Goal: Task Accomplishment & Management: Manage account settings

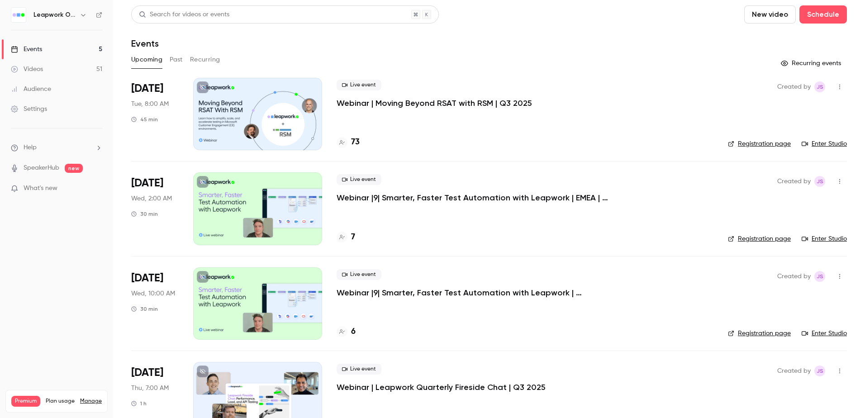
click at [285, 120] on div at bounding box center [257, 114] width 129 height 72
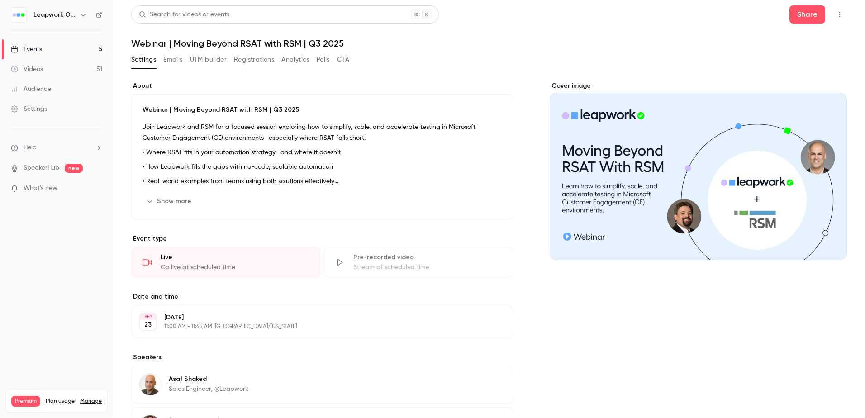
click at [259, 39] on h1 "Webinar | Moving Beyond RSAT with RSM | Q3 2025" at bounding box center [488, 43] width 715 height 11
copy div "Webinar | Moving Beyond RSAT with RSM | Q3 2025 Settings Emails UTM builder Reg…"
click at [29, 47] on div "Events" at bounding box center [26, 49] width 31 height 9
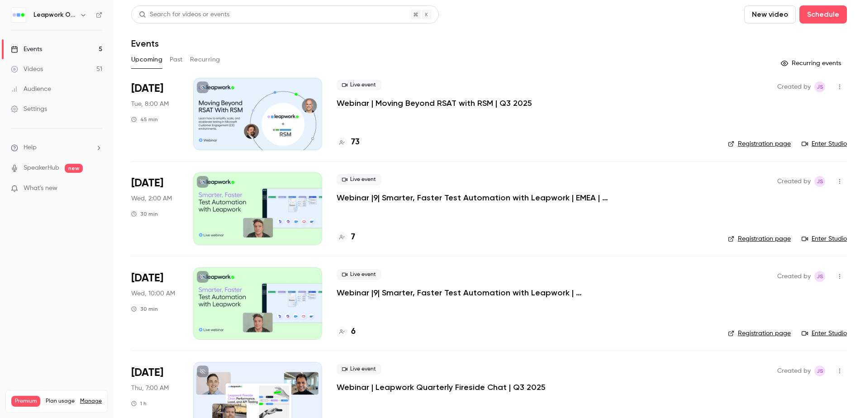
click at [747, 141] on link "Registration page" at bounding box center [759, 143] width 63 height 9
click at [765, 142] on link "Registration page" at bounding box center [759, 143] width 63 height 9
click at [260, 108] on div at bounding box center [257, 114] width 129 height 72
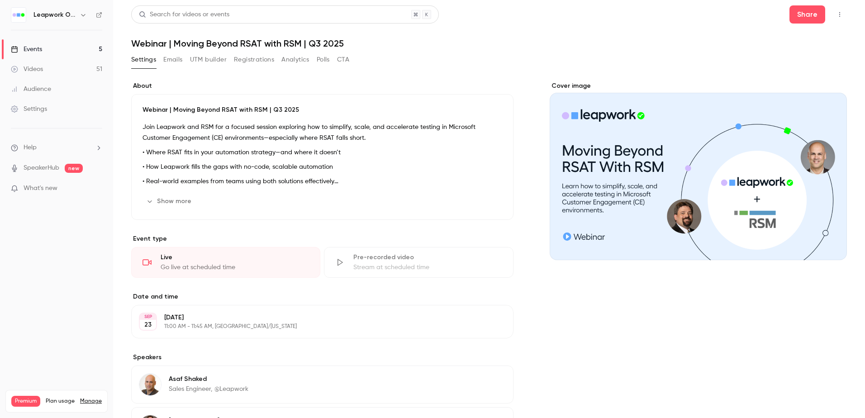
scroll to position [124, 0]
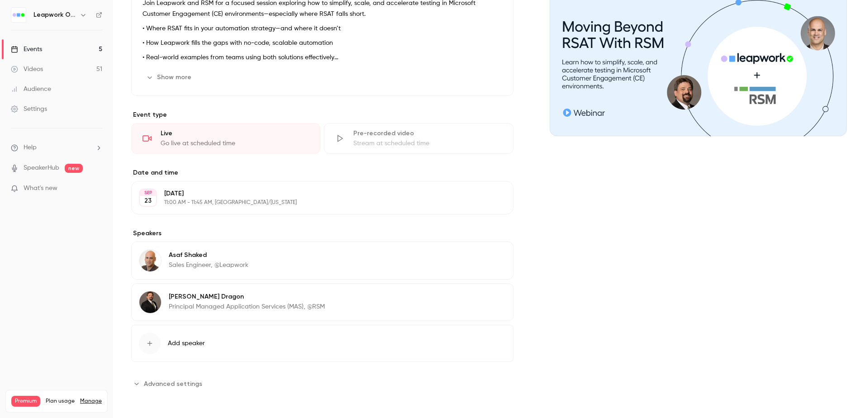
click at [169, 384] on span "Advanced settings" at bounding box center [173, 383] width 58 height 9
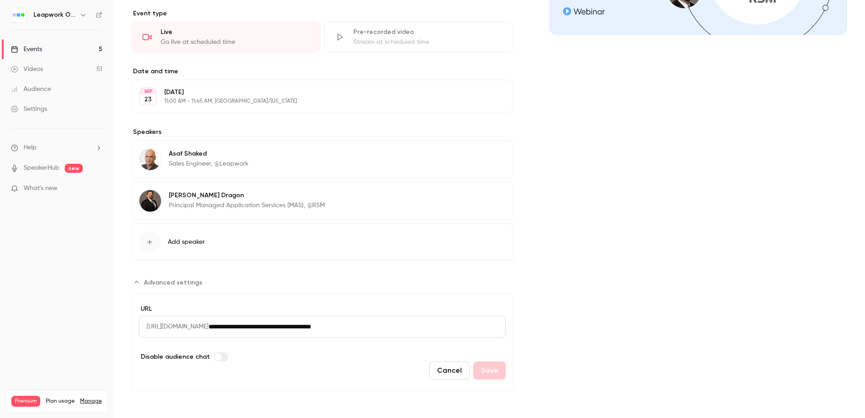
drag, startPoint x: 413, startPoint y: 325, endPoint x: 255, endPoint y: 330, distance: 157.9
click at [256, 331] on div "**********" at bounding box center [322, 327] width 367 height 22
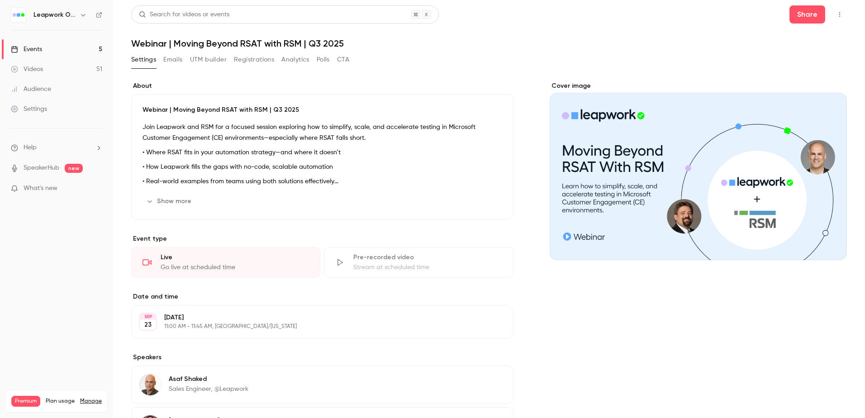
click at [183, 108] on p "Webinar | Moving Beyond RSAT with RSM | Q3 2025" at bounding box center [322, 109] width 360 height 9
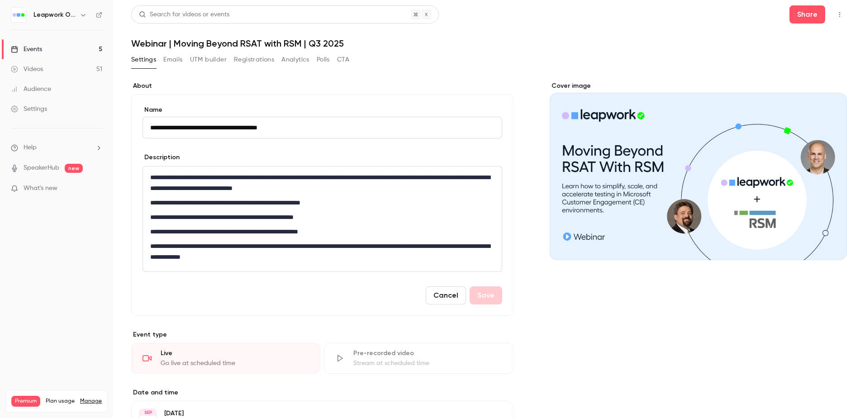
click at [208, 126] on input "**********" at bounding box center [322, 128] width 360 height 22
click at [211, 43] on h1 "Webinar | Moving Beyond RSAT with RSM | Q3 2025" at bounding box center [488, 43] width 715 height 11
click at [36, 47] on div "Events" at bounding box center [26, 49] width 31 height 9
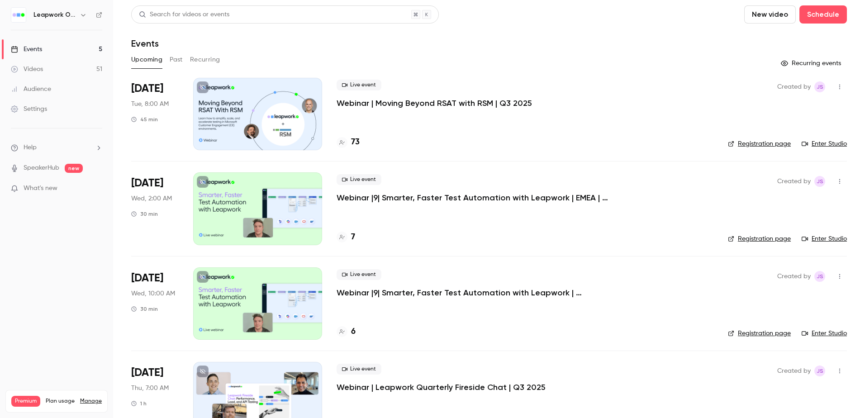
click at [836, 87] on icon "button" at bounding box center [839, 87] width 7 height 6
click at [450, 137] on div at bounding box center [432, 209] width 865 height 418
click at [256, 124] on div at bounding box center [257, 114] width 129 height 72
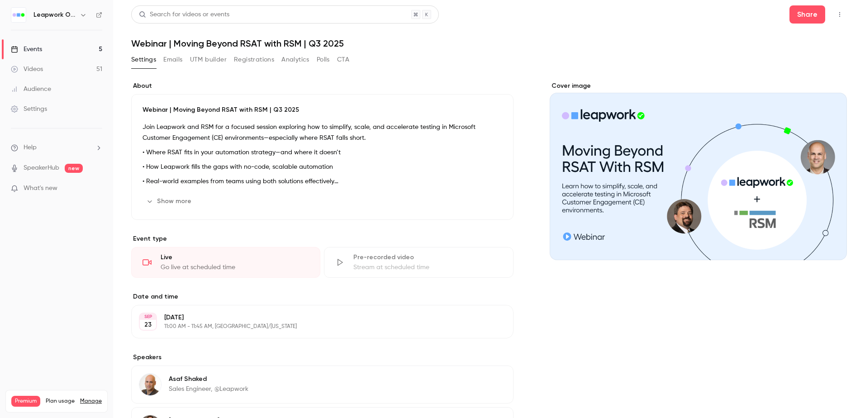
click at [180, 57] on button "Emails" at bounding box center [172, 59] width 19 height 14
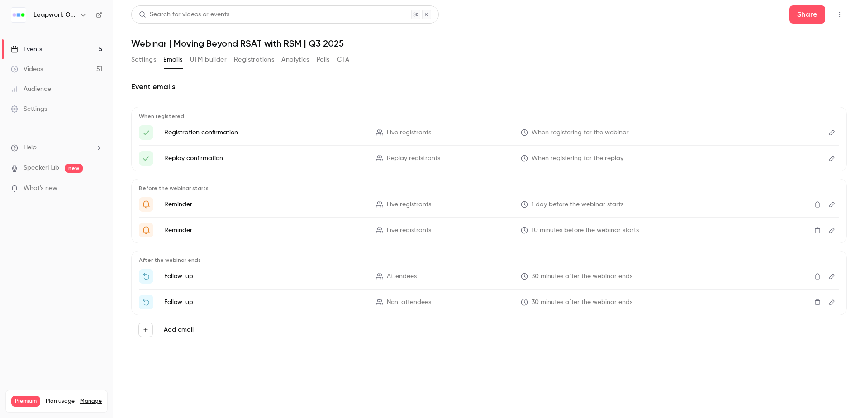
click at [260, 57] on button "Registrations" at bounding box center [254, 59] width 40 height 14
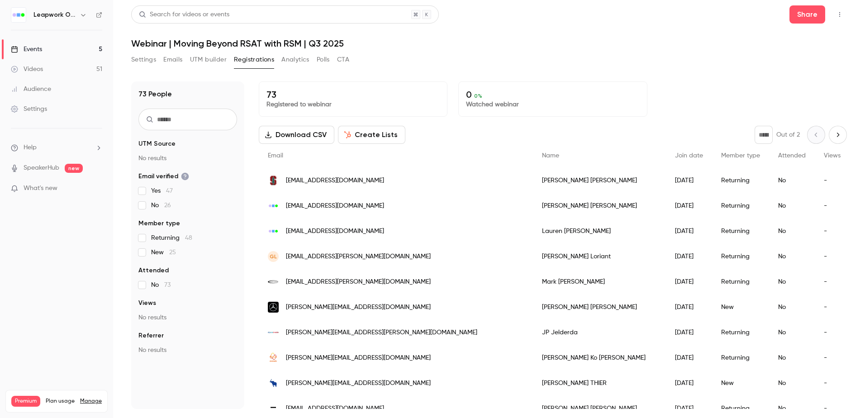
click at [178, 61] on button "Emails" at bounding box center [172, 59] width 19 height 14
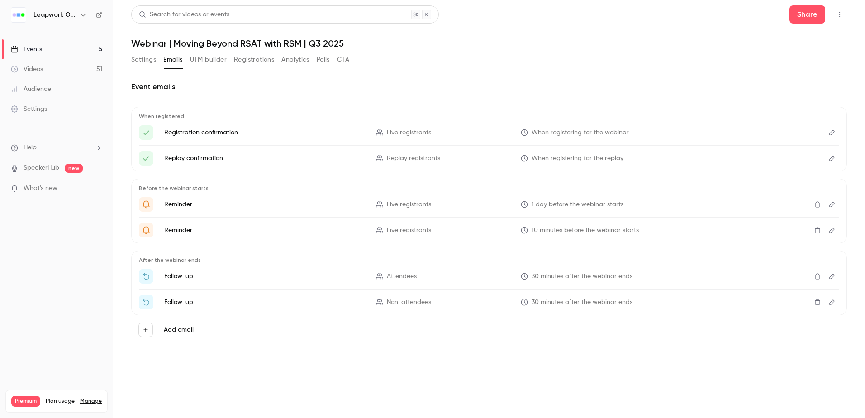
click at [204, 59] on button "UTM builder" at bounding box center [208, 59] width 37 height 14
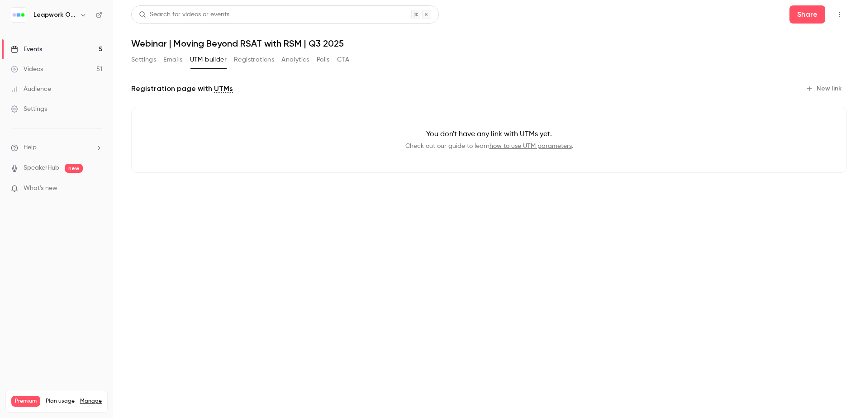
click at [143, 59] on button "Settings" at bounding box center [143, 59] width 25 height 14
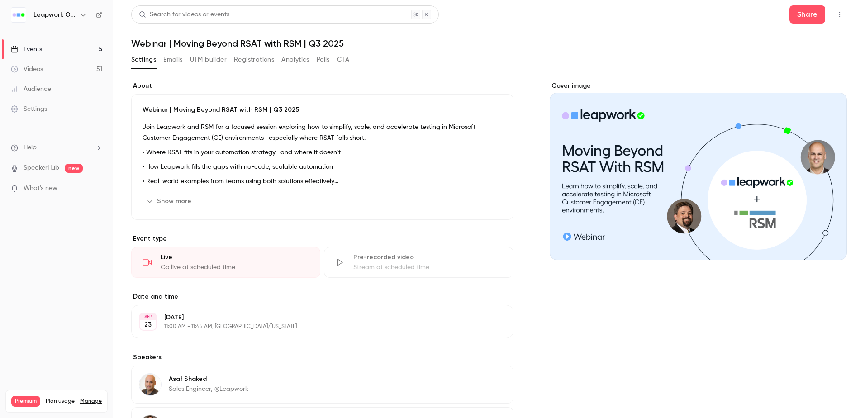
click at [297, 58] on button "Analytics" at bounding box center [295, 59] width 28 height 14
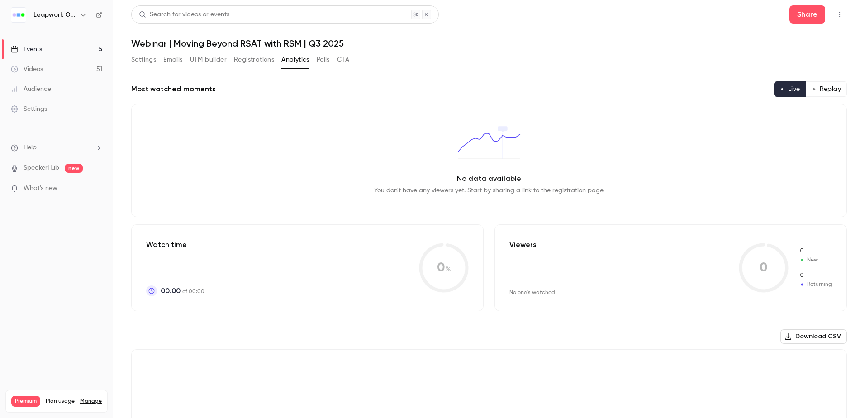
click at [253, 64] on button "Registrations" at bounding box center [254, 59] width 40 height 14
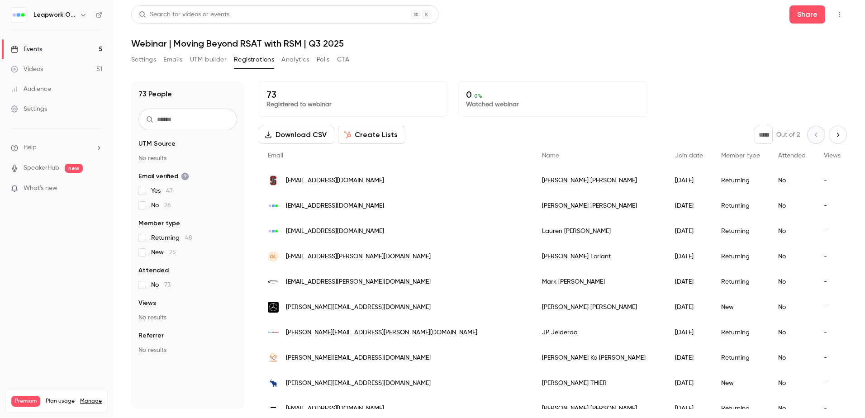
click at [143, 59] on button "Settings" at bounding box center [143, 59] width 25 height 14
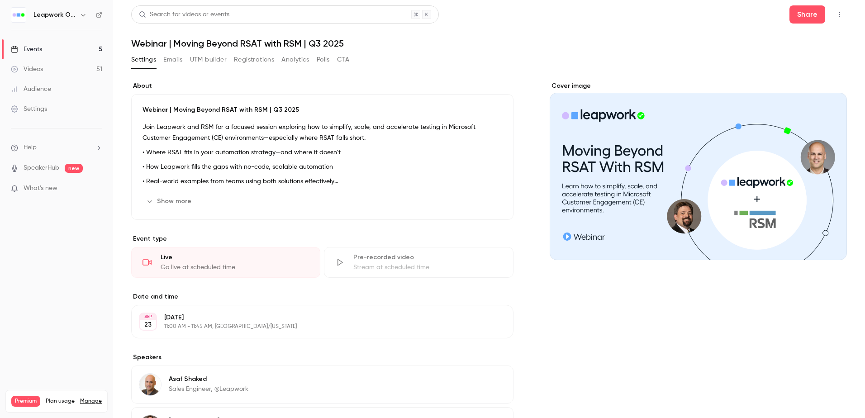
click at [177, 57] on button "Emails" at bounding box center [172, 59] width 19 height 14
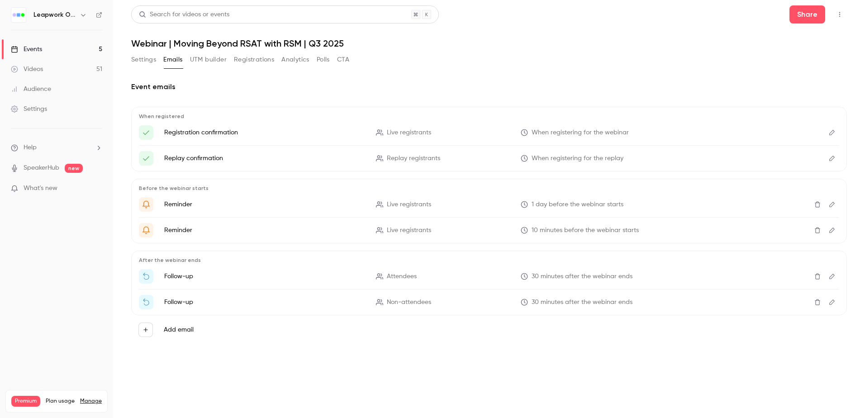
click at [209, 58] on button "UTM builder" at bounding box center [208, 59] width 37 height 14
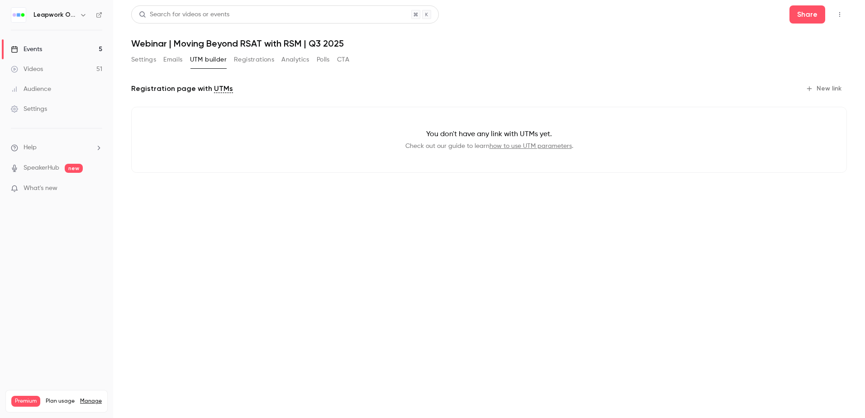
click at [249, 53] on button "Registrations" at bounding box center [254, 59] width 40 height 14
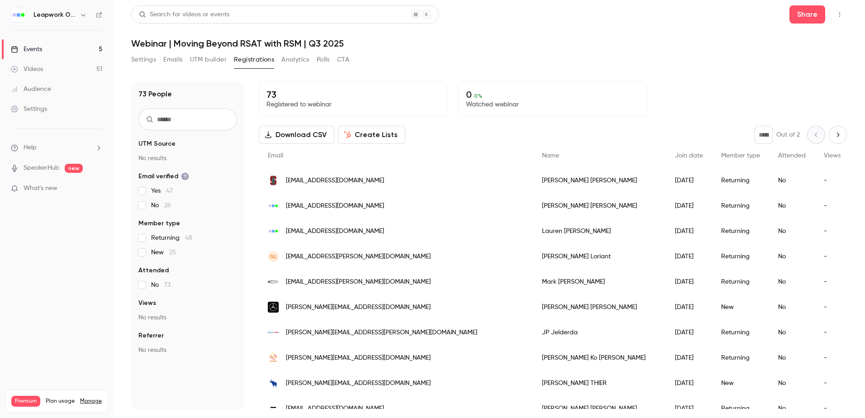
click at [334, 43] on h1 "Webinar | Moving Beyond RSAT with RSM | Q3 2025" at bounding box center [488, 43] width 715 height 11
copy div "Webinar | Moving Beyond RSAT with RSM | Q3 2025 Settings Emails UTM builder Reg…"
click at [26, 51] on div "Events" at bounding box center [26, 49] width 31 height 9
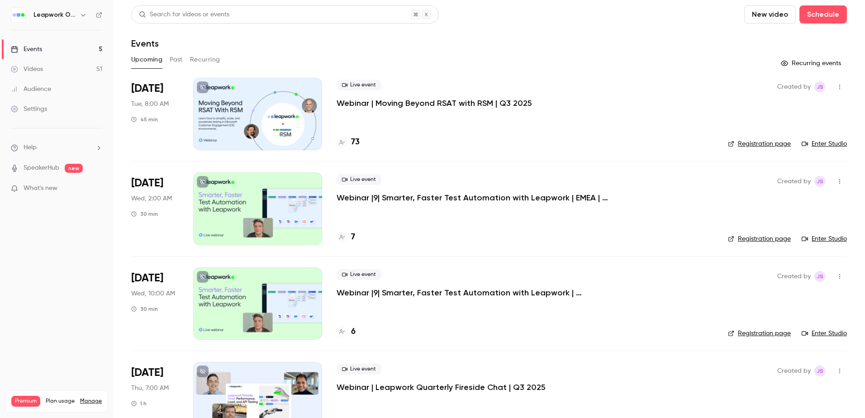
click at [762, 142] on link "Registration page" at bounding box center [759, 143] width 63 height 9
